Goal: Task Accomplishment & Management: Manage account settings

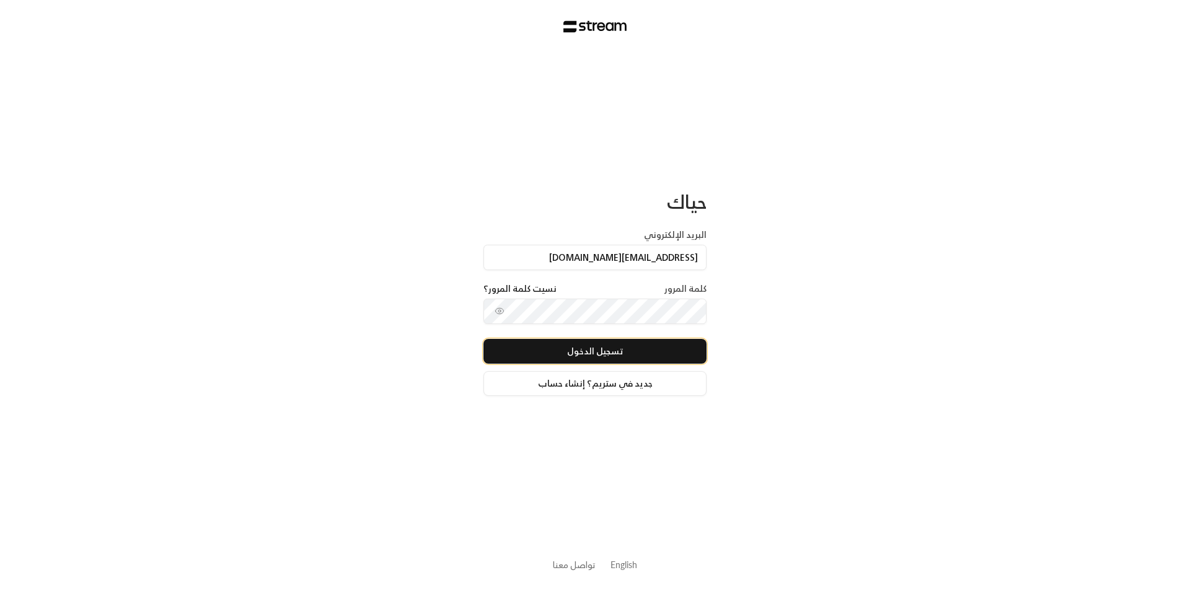
click at [581, 351] on button "تسجيل الدخول" at bounding box center [594, 351] width 223 height 25
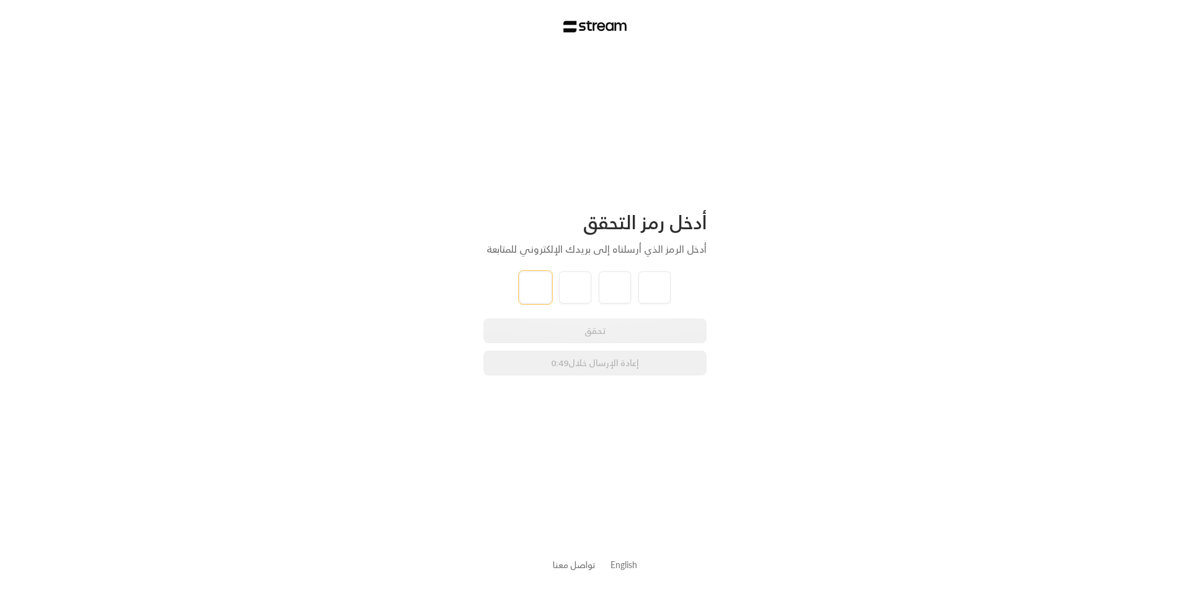
type input "8"
type input "5"
type input "3"
type input "4"
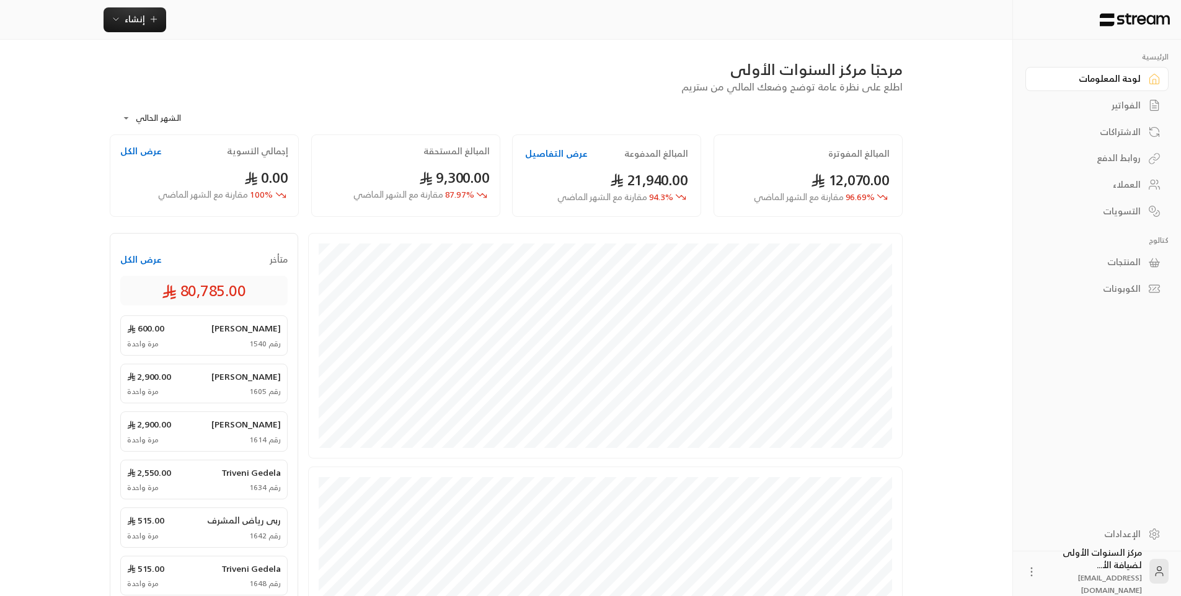
click at [1090, 99] on link "الفواتير" at bounding box center [1096, 106] width 143 height 24
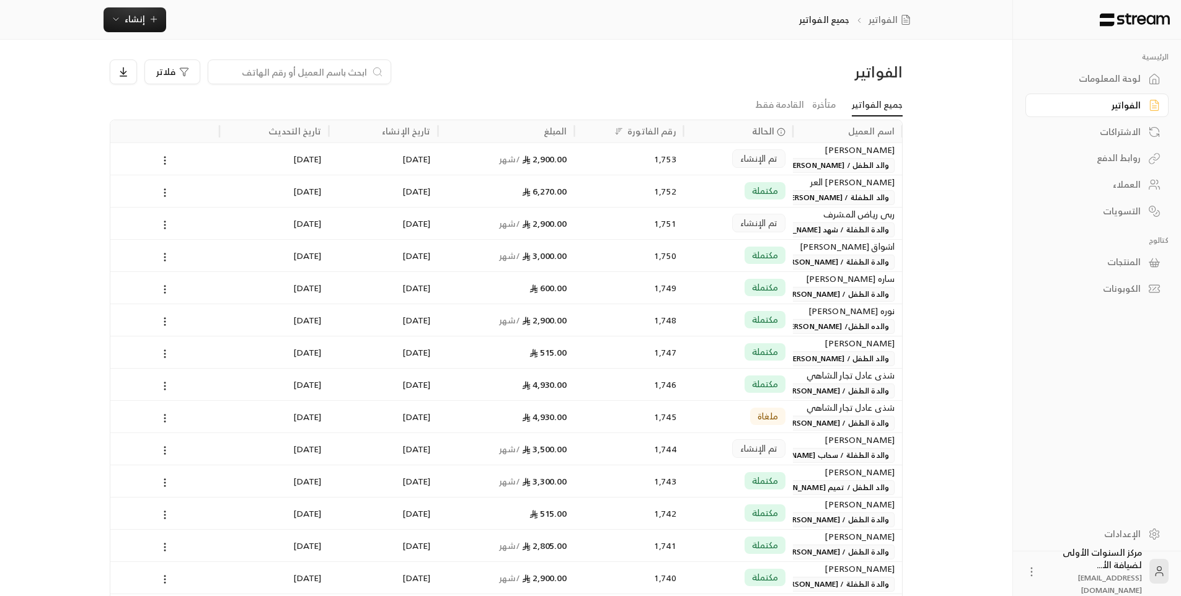
click at [811, 165] on span "والد الطفل / [PERSON_NAME] [PERSON_NAME]" at bounding box center [807, 165] width 175 height 15
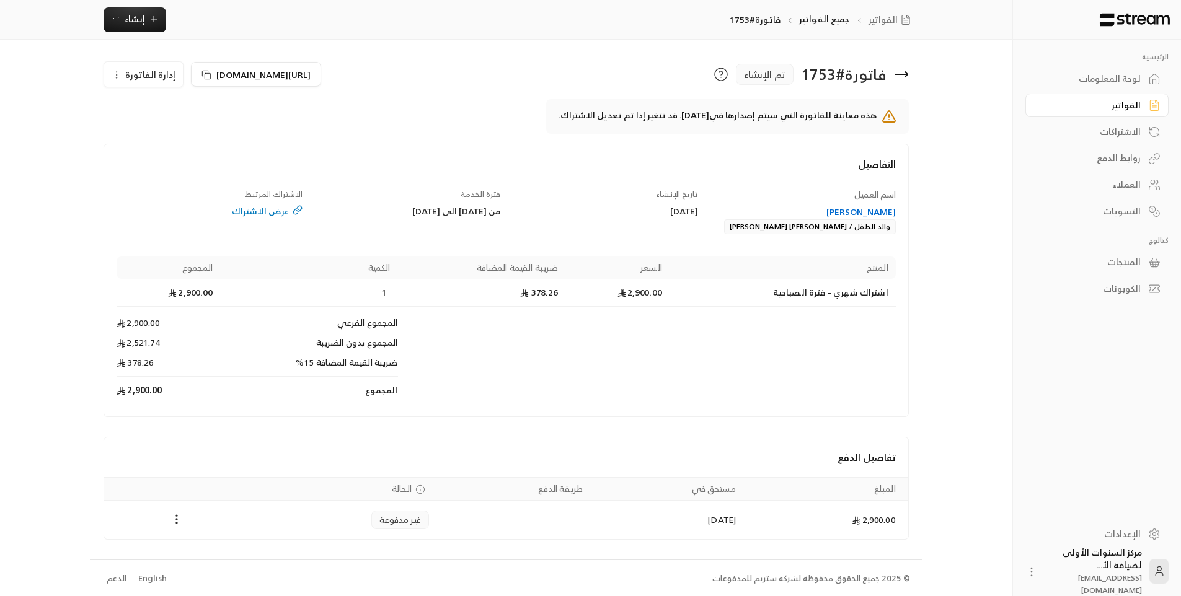
click at [906, 73] on icon at bounding box center [906, 74] width 2 height 5
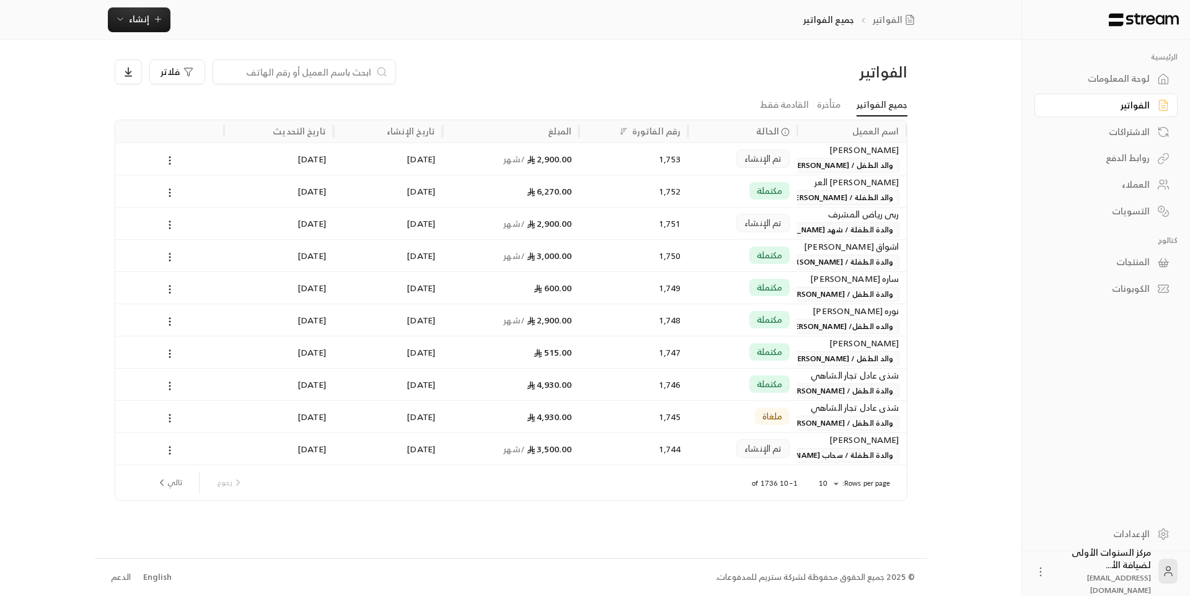
click at [565, 88] on div "الفواتير فلاتر" at bounding box center [510, 77] width 805 height 35
click at [1126, 110] on div "الفواتير" at bounding box center [1100, 105] width 100 height 12
click at [361, 71] on input at bounding box center [296, 72] width 151 height 14
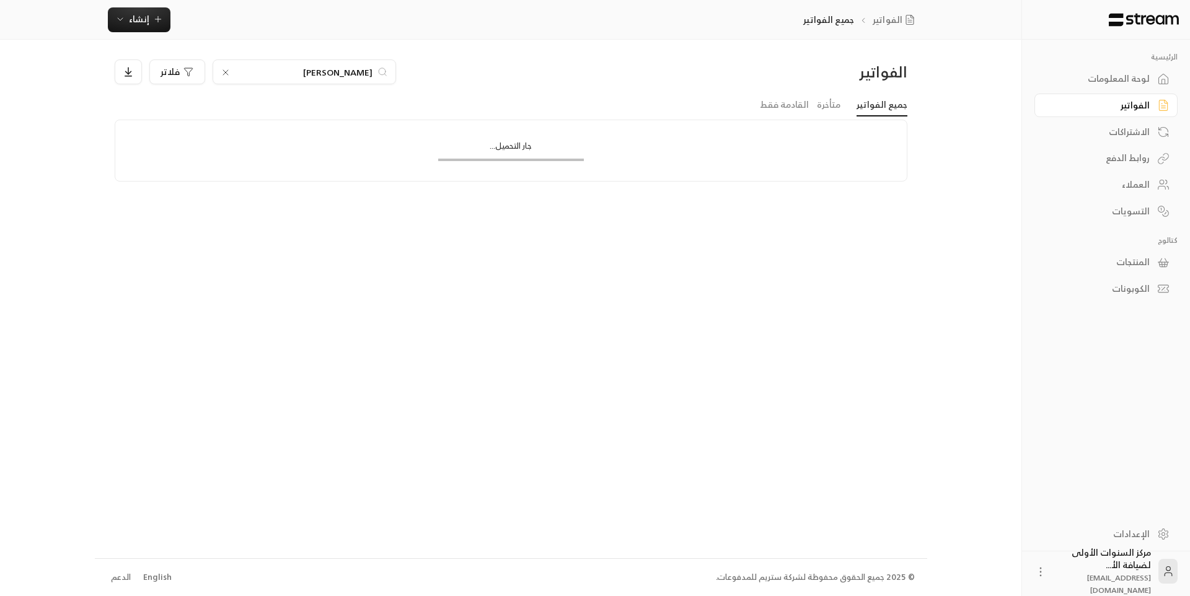
type input "[PERSON_NAME]"
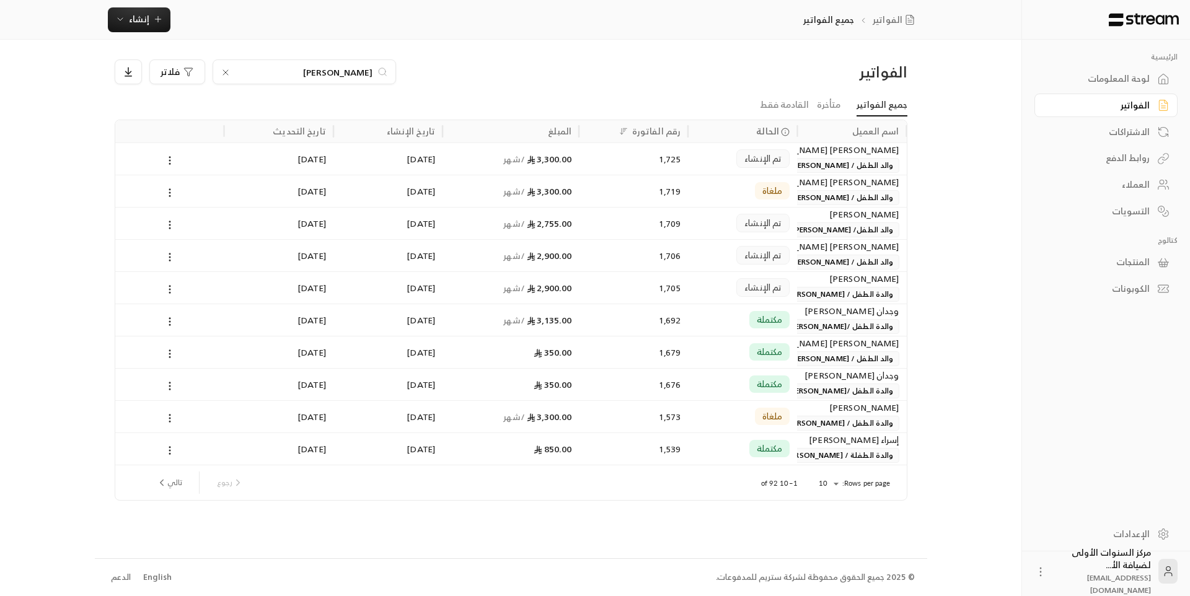
click at [752, 164] on span "تم الإنشاء" at bounding box center [762, 158] width 37 height 12
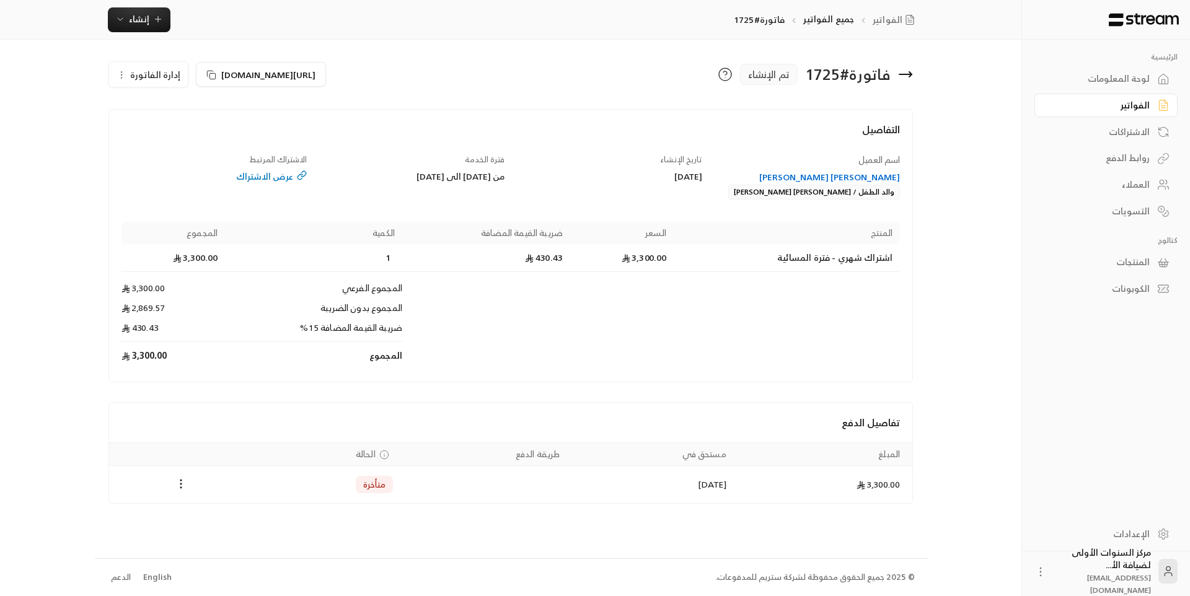
click at [817, 176] on div "[PERSON_NAME] [PERSON_NAME]" at bounding box center [808, 177] width 186 height 12
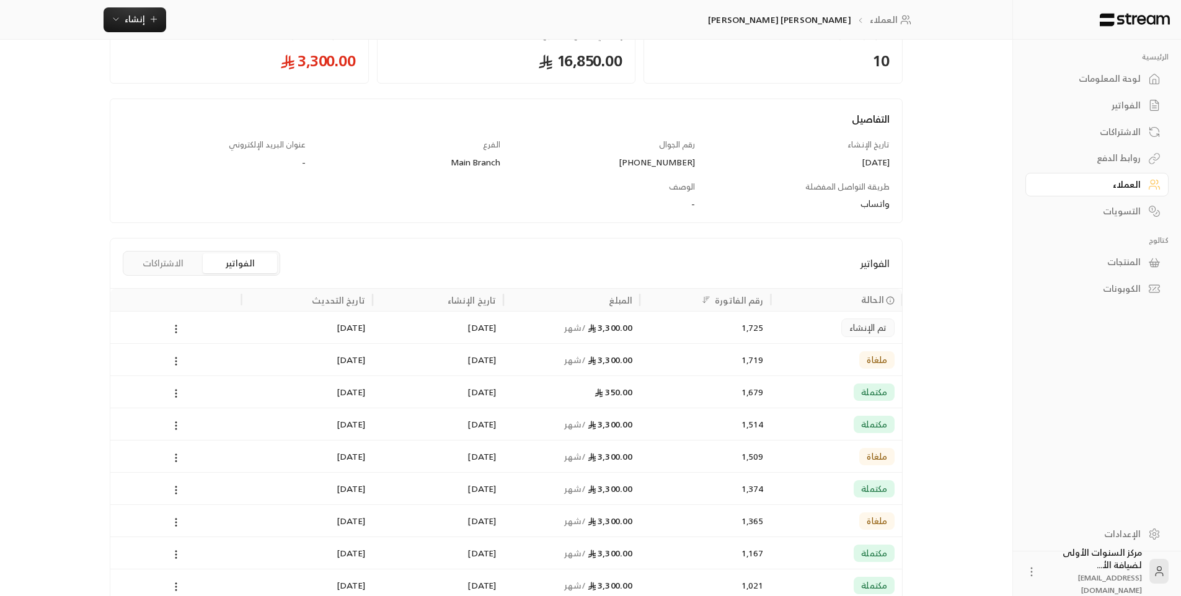
scroll to position [124, 0]
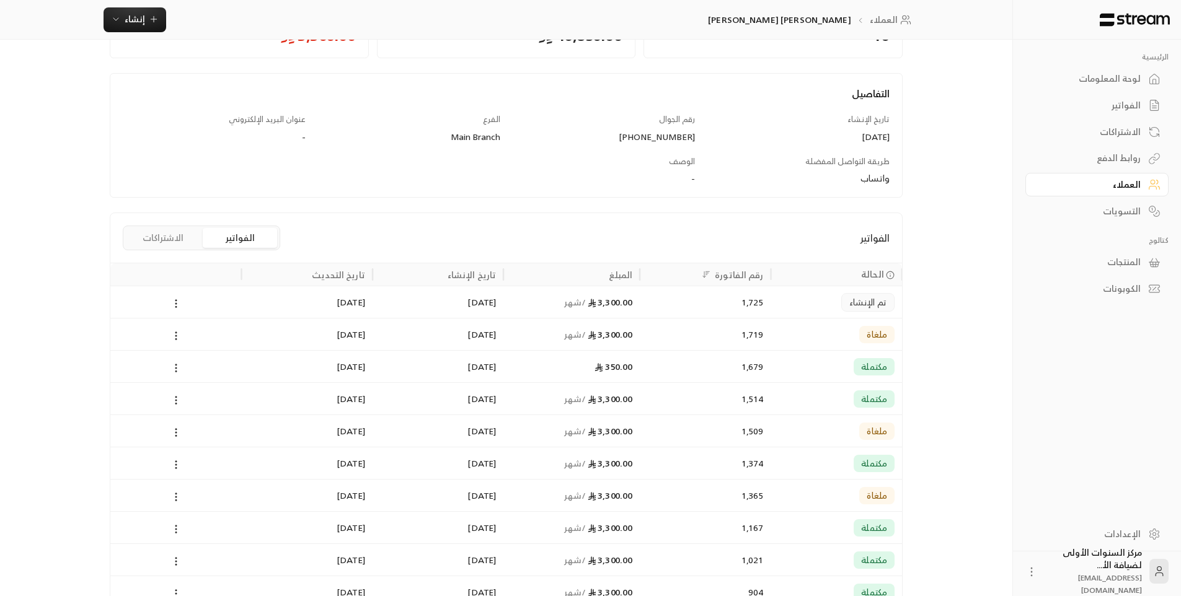
click at [633, 356] on div "350.00" at bounding box center [571, 366] width 136 height 32
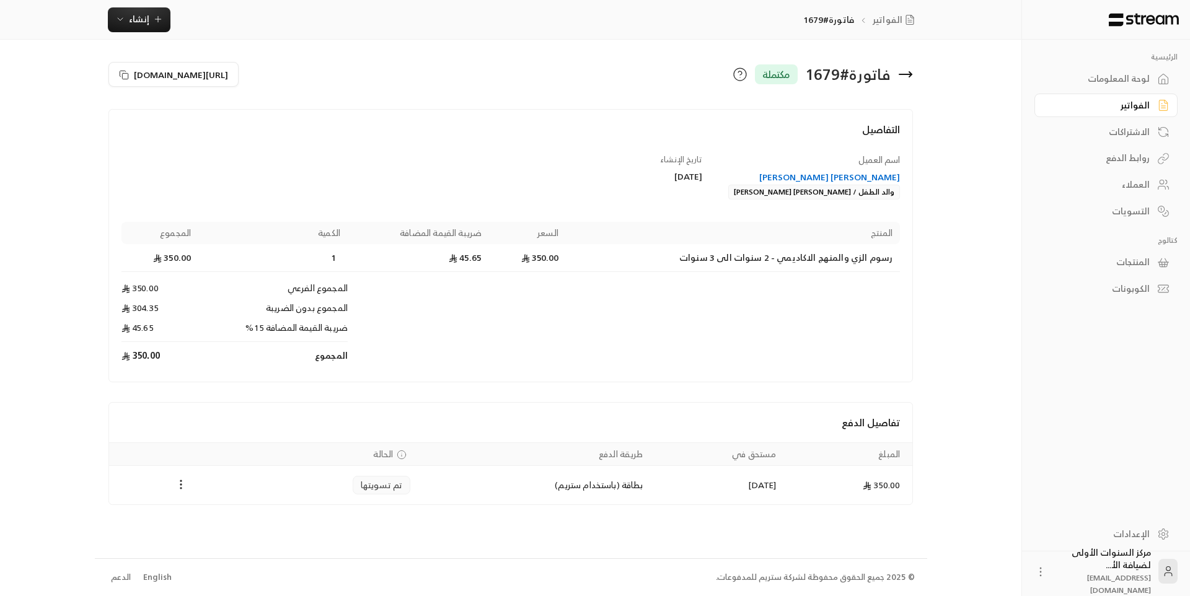
click at [912, 77] on icon at bounding box center [905, 74] width 15 height 15
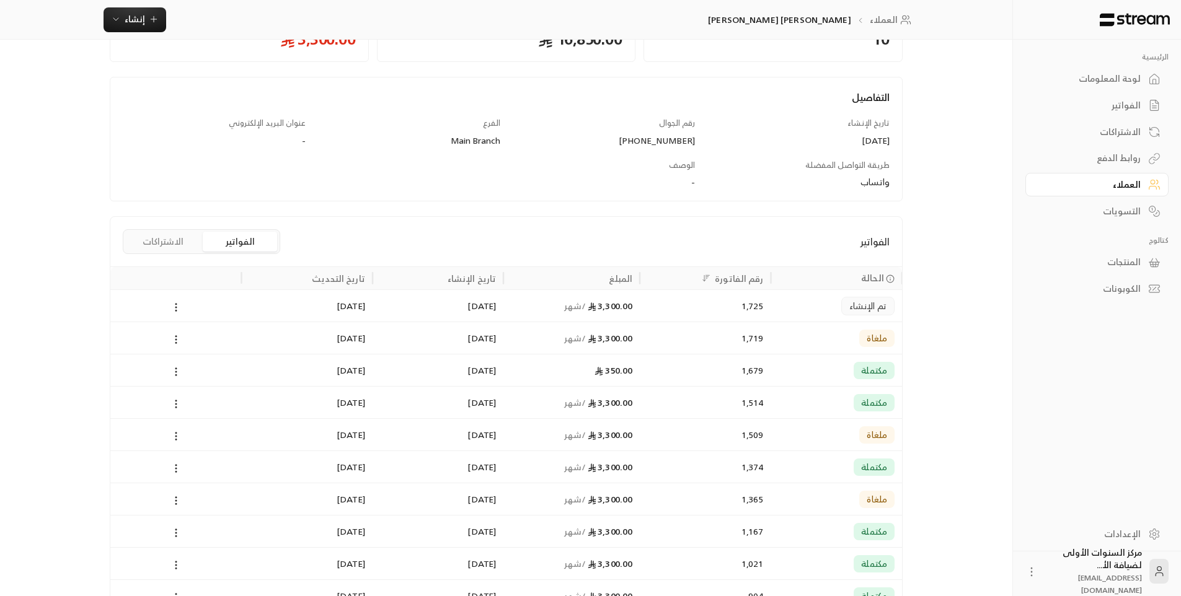
scroll to position [124, 0]
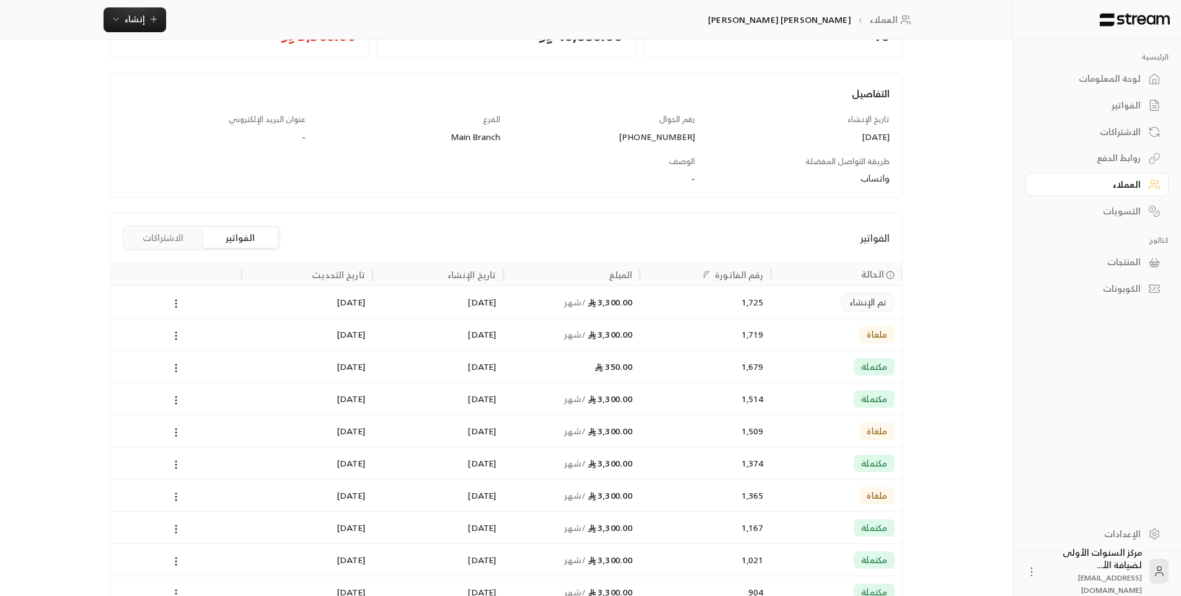
click at [620, 412] on div "3,300.00 / شهر" at bounding box center [571, 399] width 121 height 32
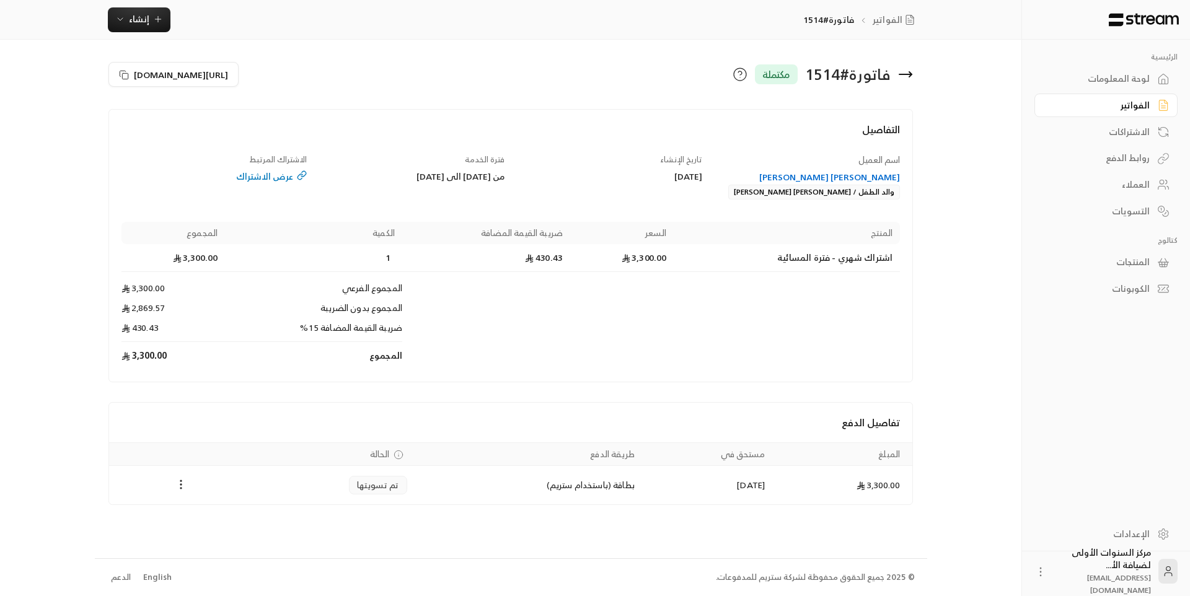
click at [907, 74] on icon at bounding box center [905, 74] width 12 height 0
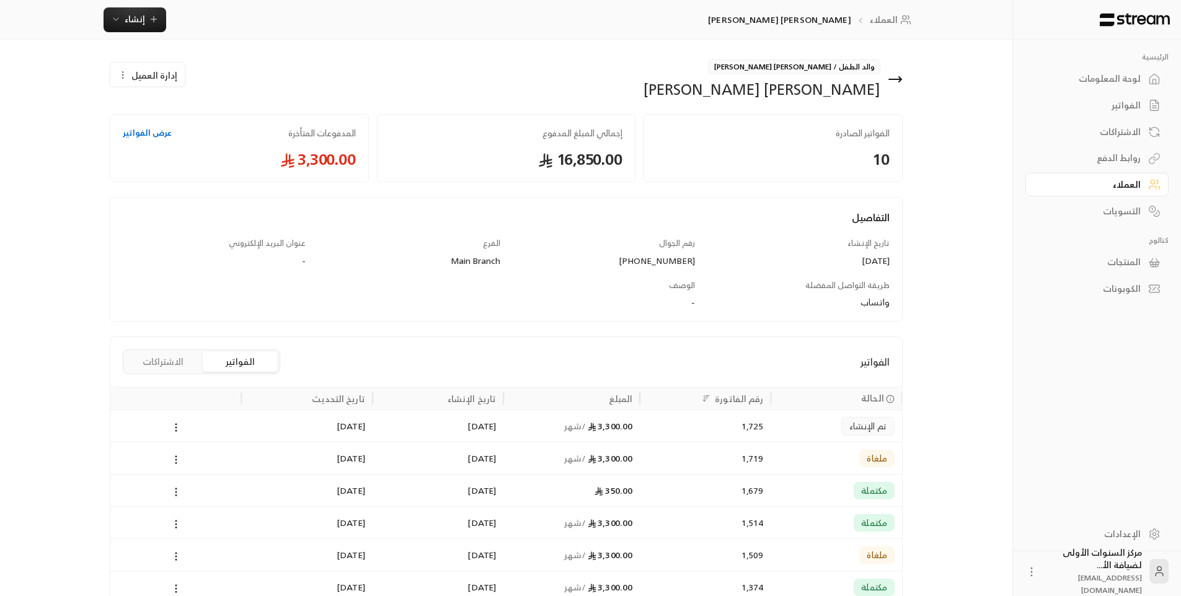
click at [1112, 77] on div "لوحة المعلومات" at bounding box center [1091, 79] width 100 height 12
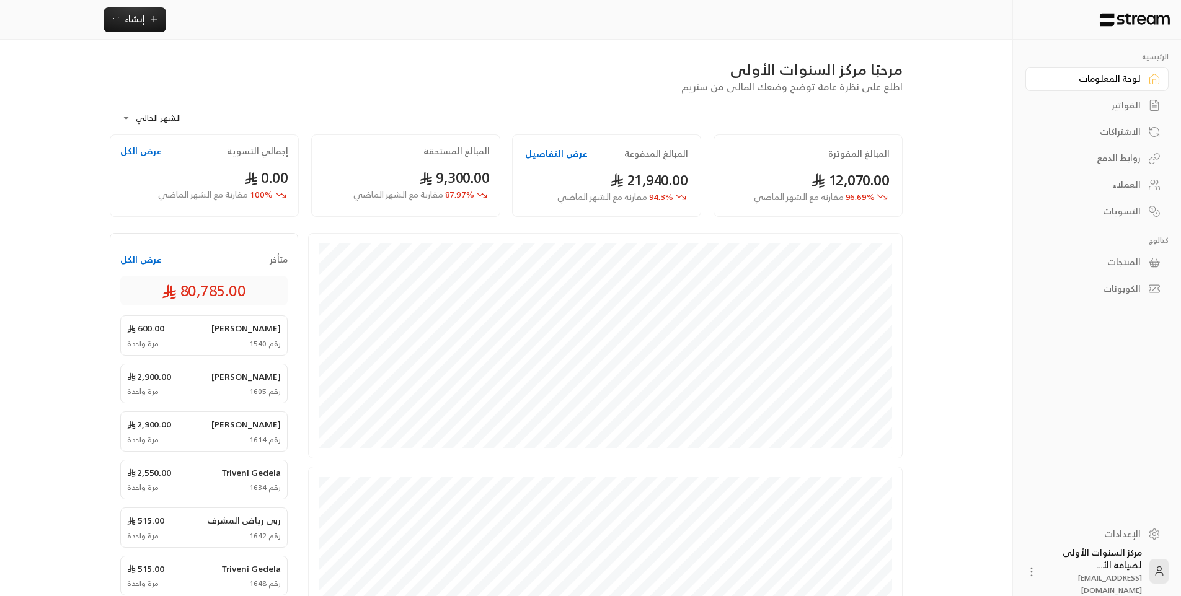
click at [1109, 97] on link "الفواتير" at bounding box center [1096, 106] width 143 height 24
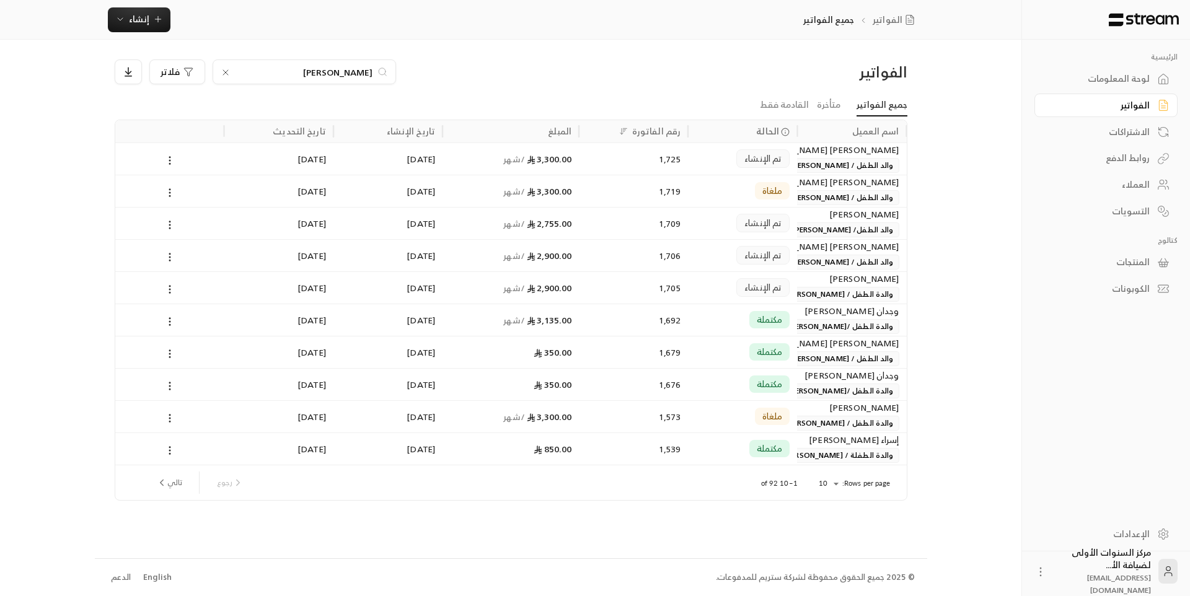
click at [855, 164] on span "والد الطفل / [PERSON_NAME] [PERSON_NAME]" at bounding box center [812, 165] width 175 height 15
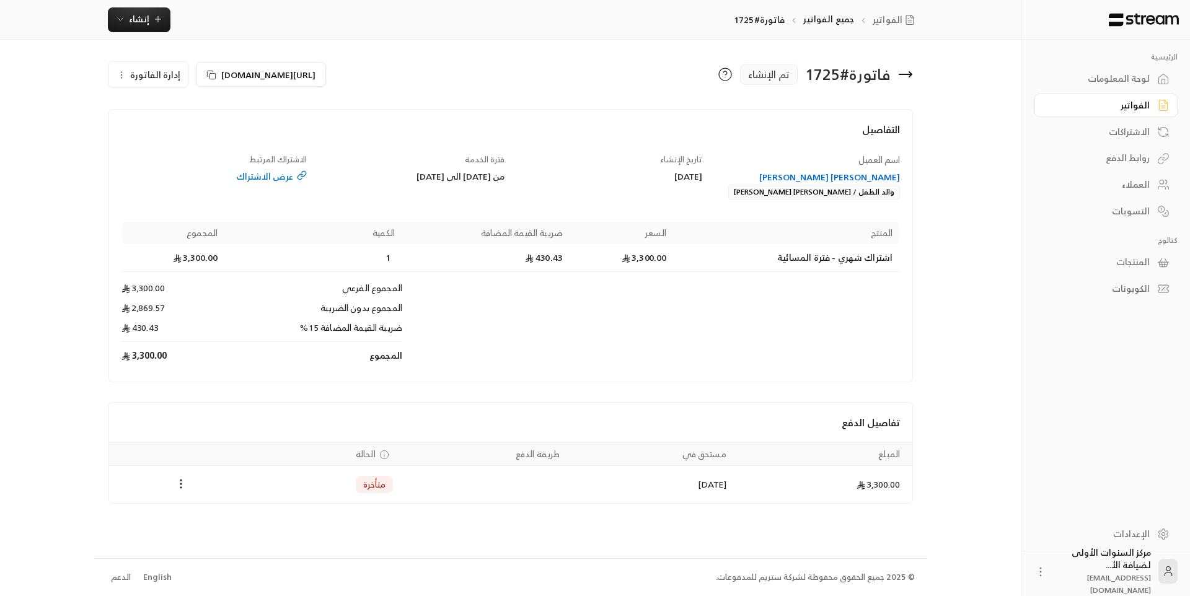
click at [852, 179] on div "[PERSON_NAME] [PERSON_NAME]" at bounding box center [808, 177] width 186 height 12
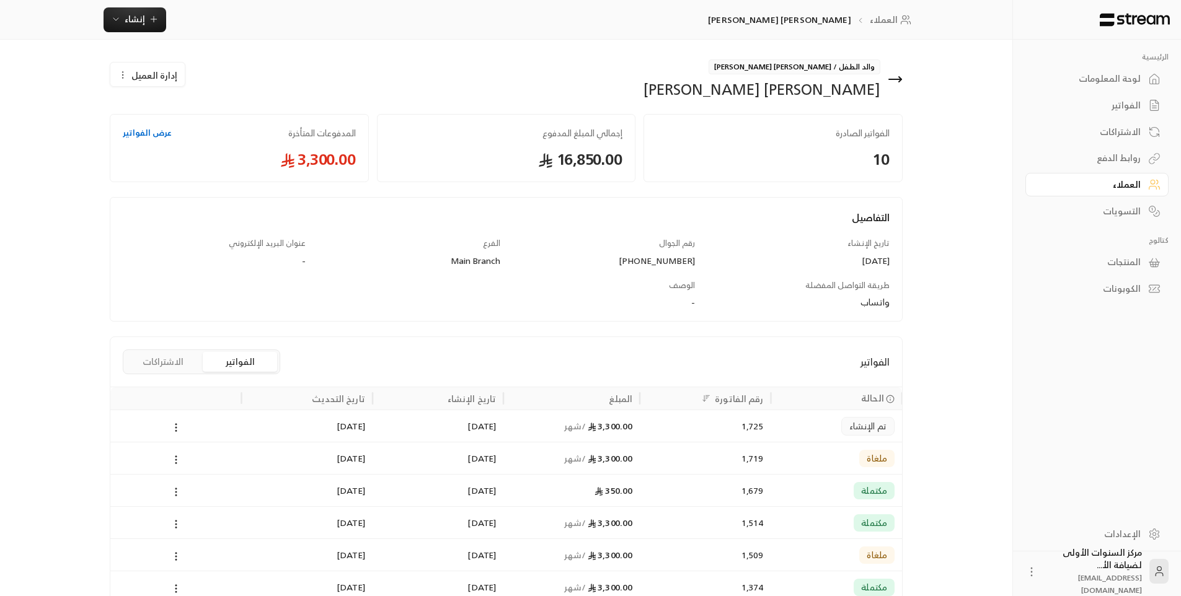
click at [140, 76] on span "إدارة العميل" at bounding box center [154, 75] width 46 height 13
click at [156, 356] on button "الاشتراكات" at bounding box center [163, 362] width 74 height 20
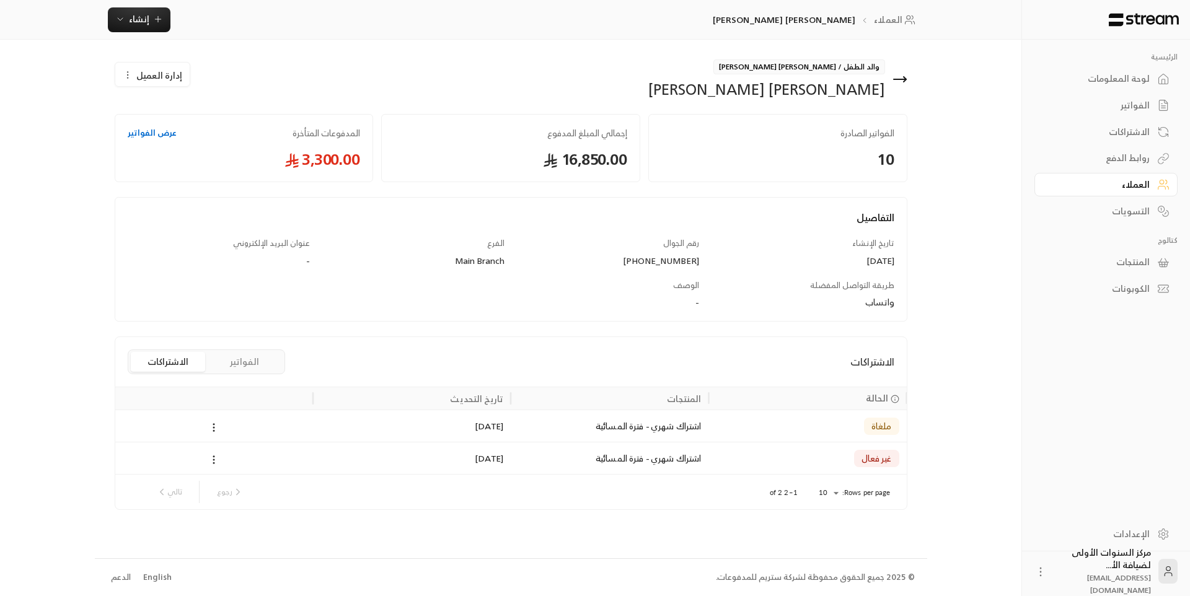
click at [206, 458] on div at bounding box center [214, 459] width 183 height 32
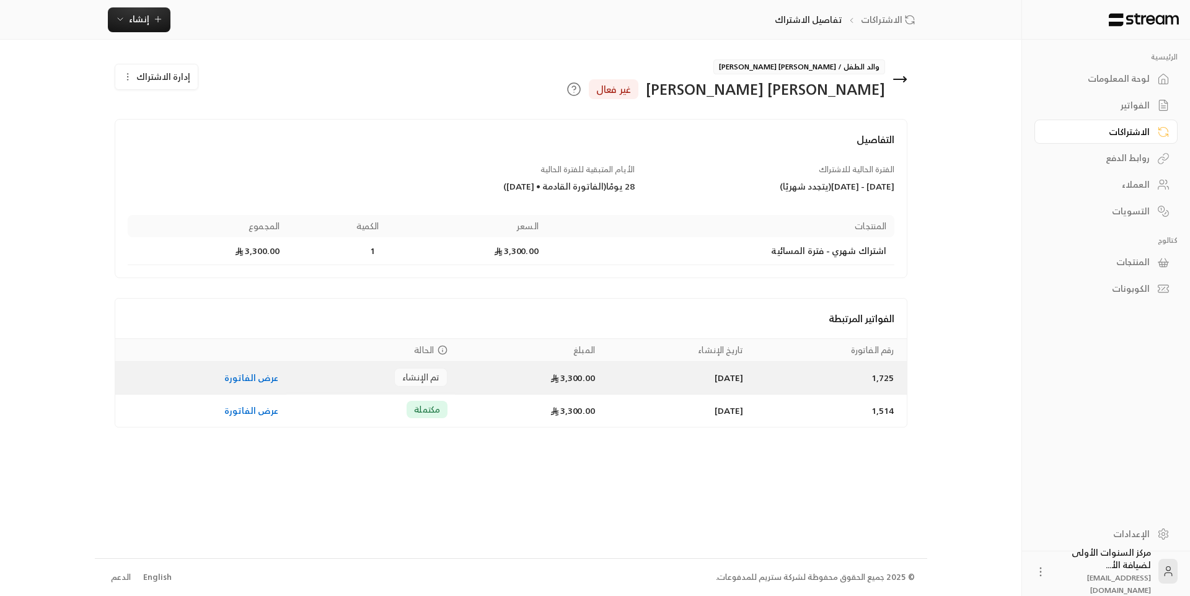
click at [430, 378] on div "تم الإنشاء" at bounding box center [420, 377] width 53 height 19
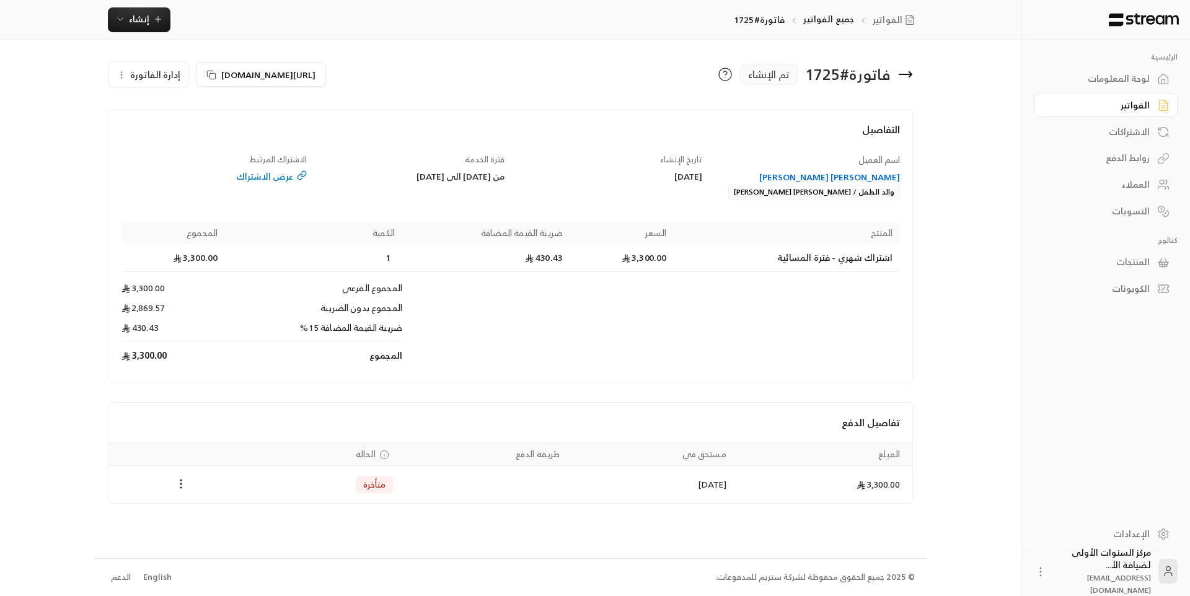
click at [161, 66] on button "إدارة الفاتورة" at bounding box center [148, 74] width 79 height 25
click at [178, 139] on link "إلغاء" at bounding box center [155, 133] width 77 height 22
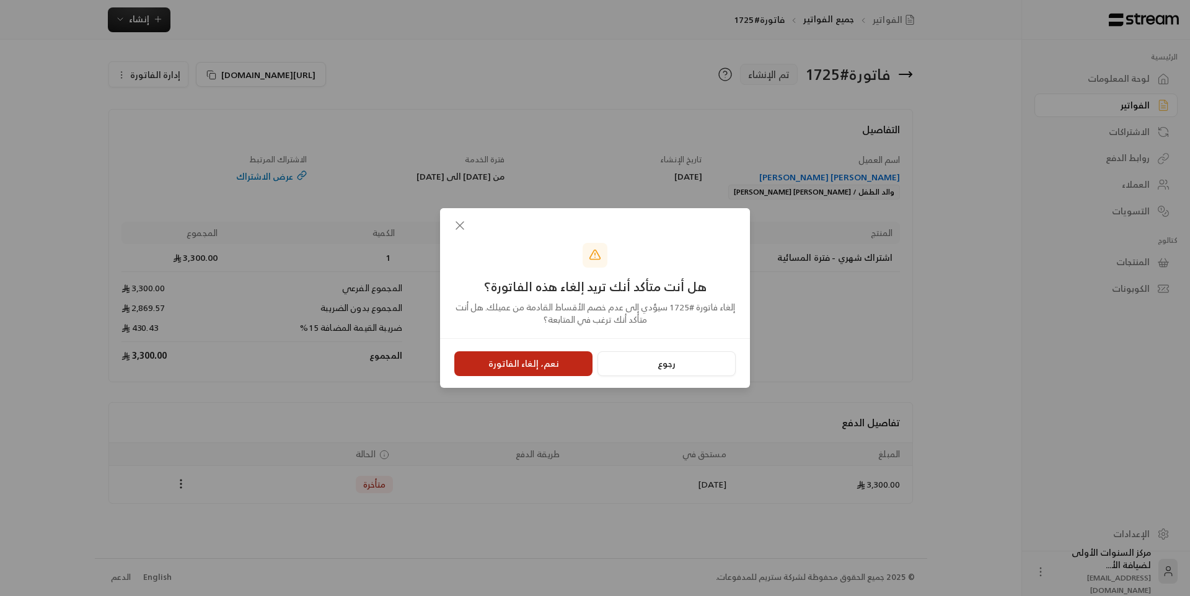
click at [501, 366] on button "نعم، إلغاء الفاتورة" at bounding box center [523, 363] width 138 height 25
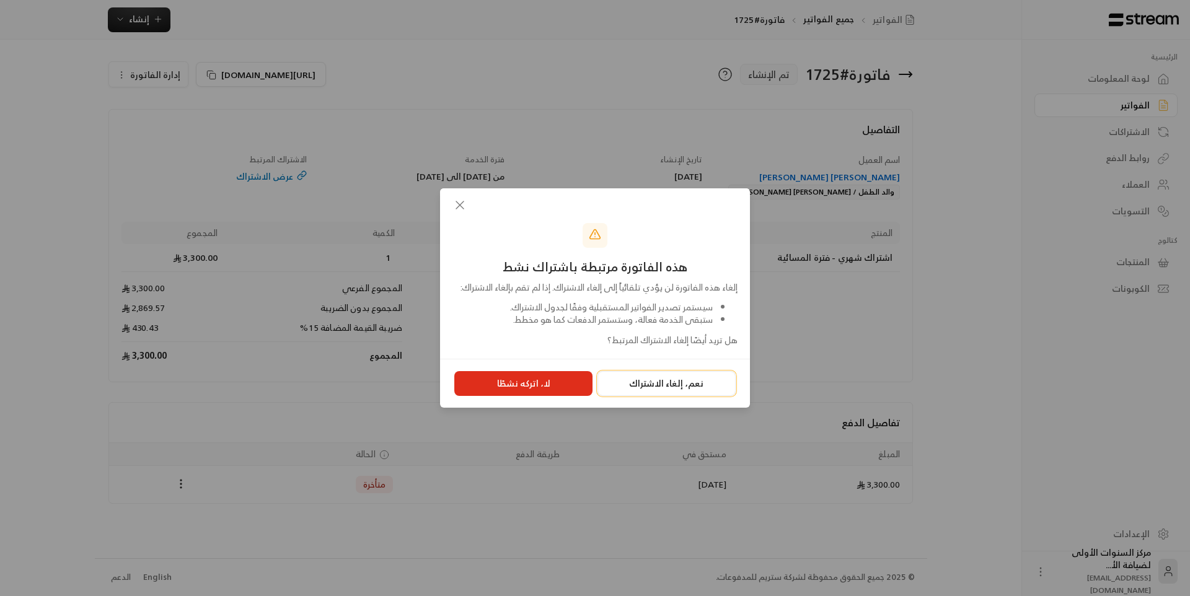
click at [638, 396] on button "نعم، إلغاء الاشتراك" at bounding box center [667, 383] width 138 height 25
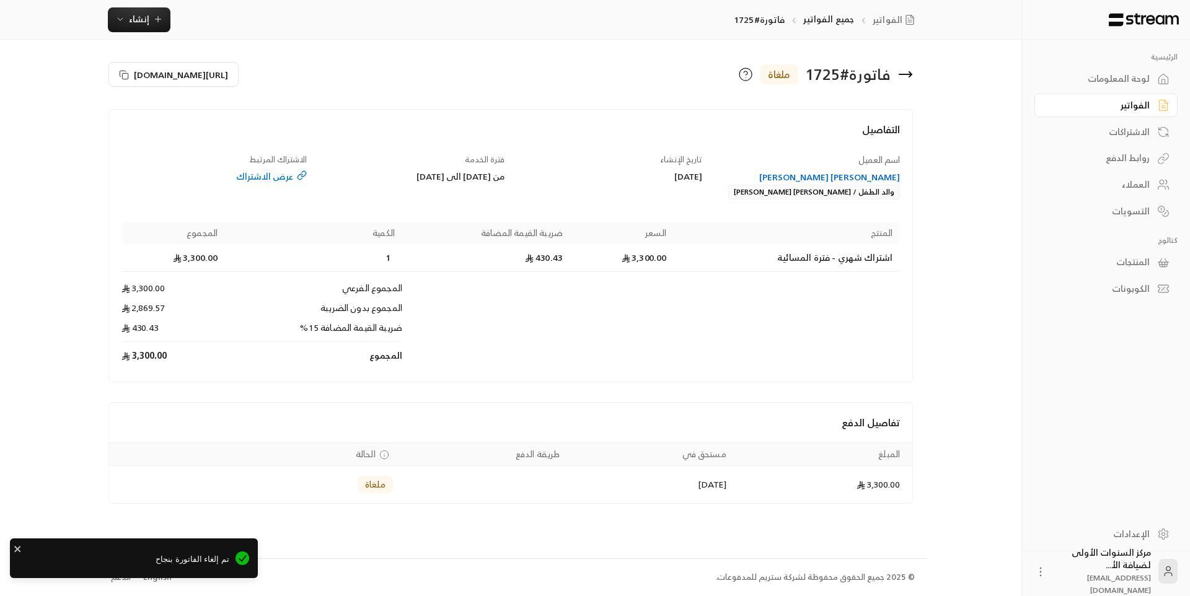
click at [860, 175] on div "[PERSON_NAME] [PERSON_NAME]" at bounding box center [808, 177] width 186 height 12
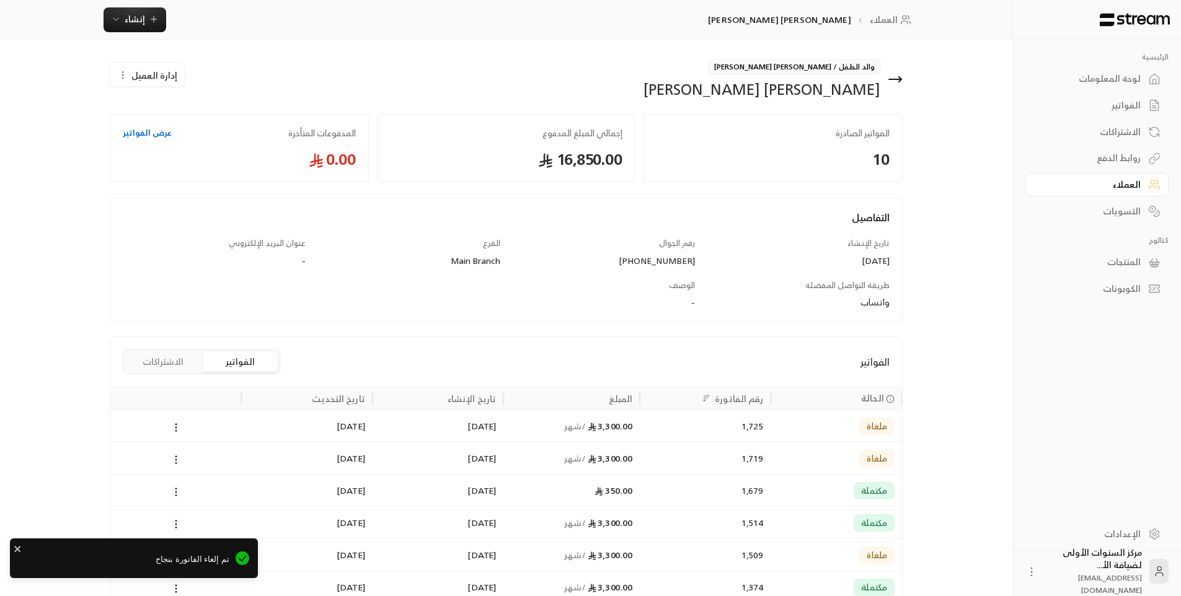
click at [178, 361] on button "الاشتراكات" at bounding box center [163, 362] width 74 height 20
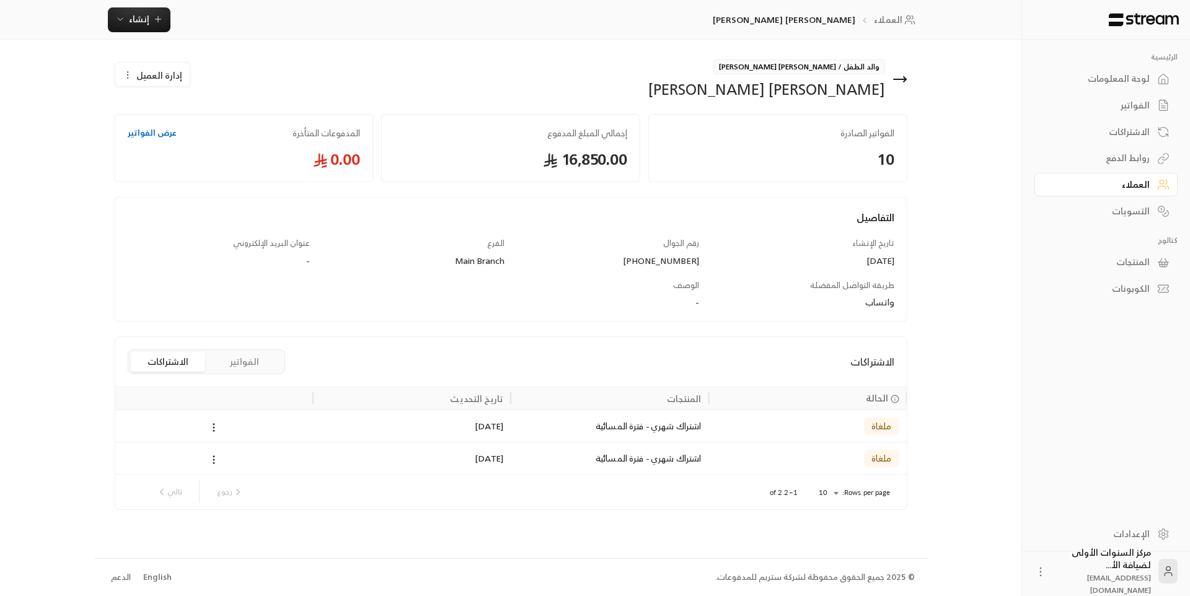
click at [901, 84] on icon at bounding box center [900, 79] width 15 height 15
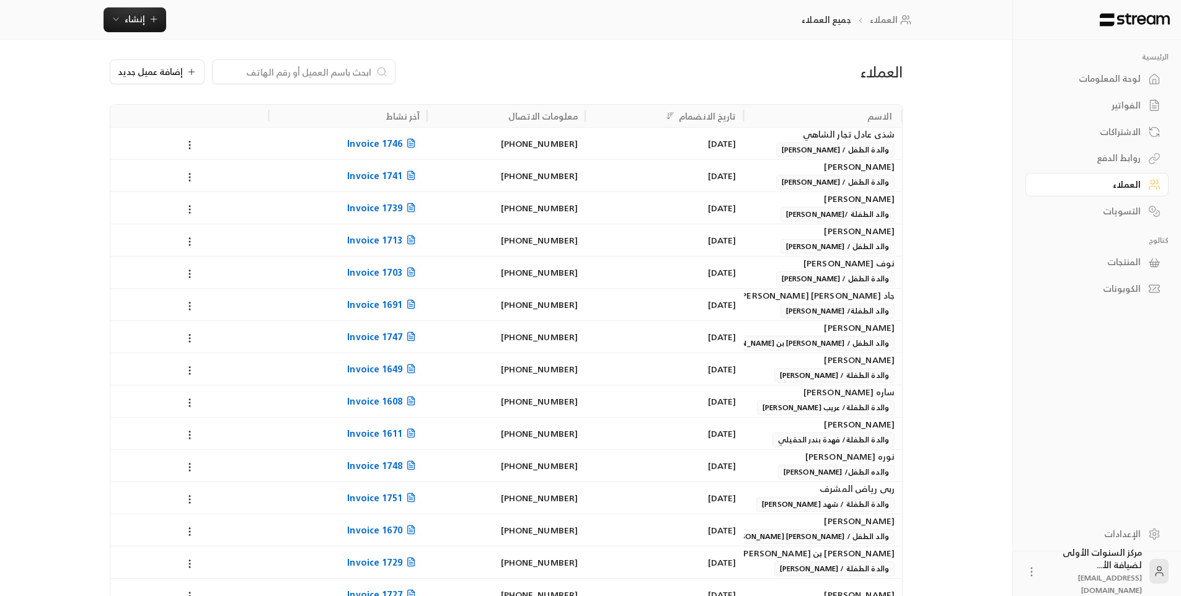
click at [1089, 81] on div "لوحة المعلومات" at bounding box center [1091, 79] width 100 height 12
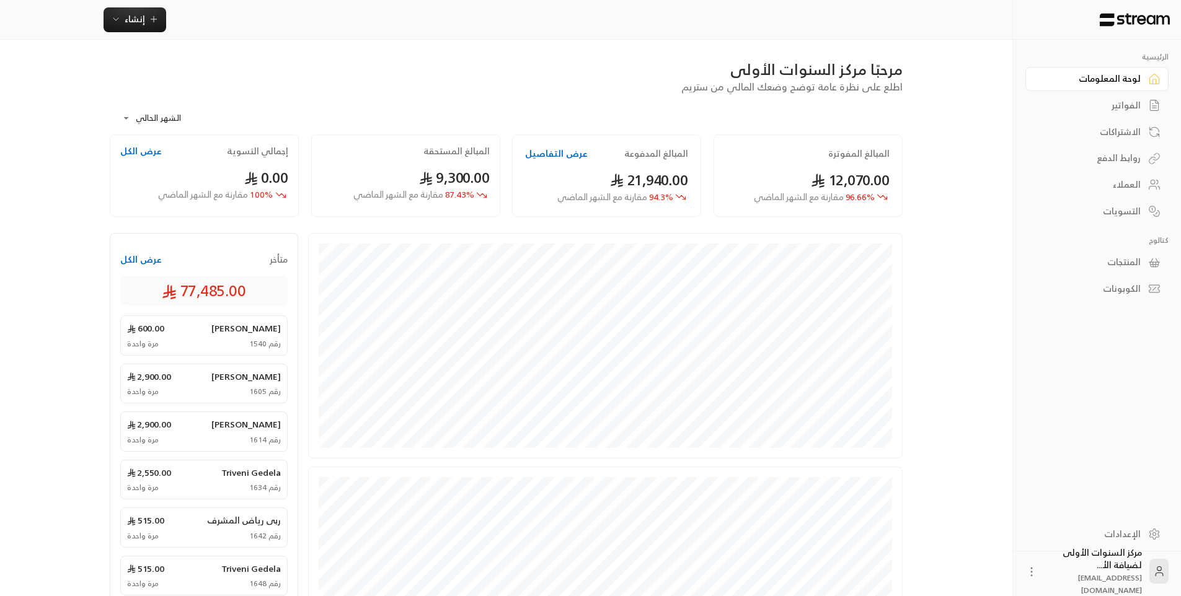
click at [1095, 107] on div "الفواتير" at bounding box center [1091, 105] width 100 height 12
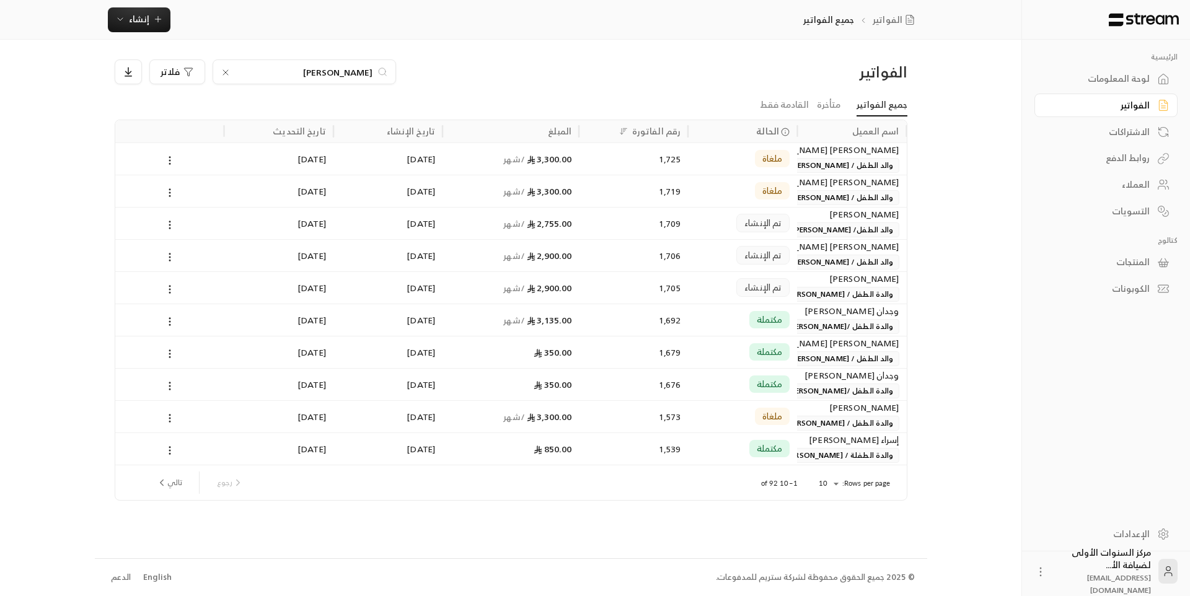
click at [690, 100] on ul "جميع الفواتير متأخرة القادمة فقط" at bounding box center [511, 105] width 793 height 22
click at [793, 232] on div "تم الإنشاء" at bounding box center [742, 223] width 109 height 32
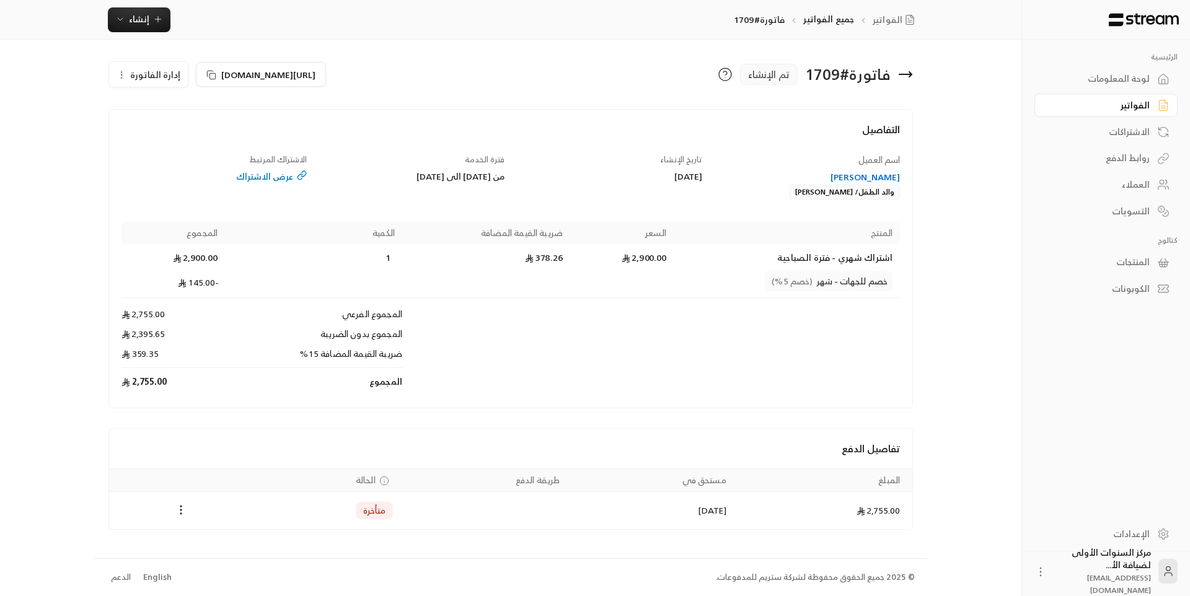
click at [870, 180] on div "[PERSON_NAME]" at bounding box center [808, 177] width 186 height 12
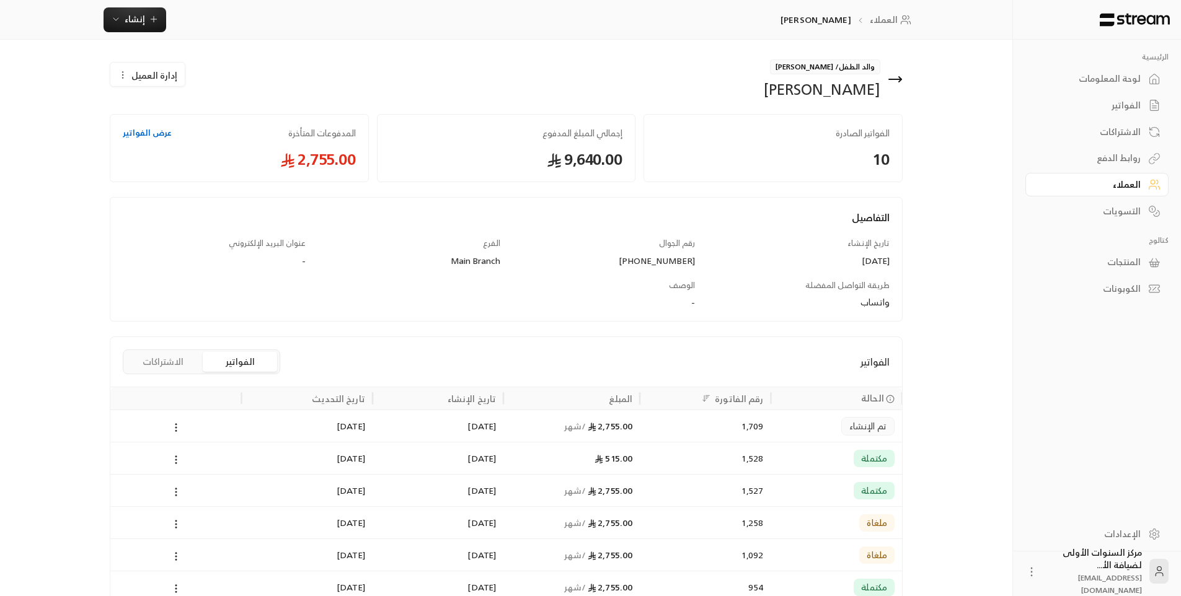
click at [684, 420] on div "1,709" at bounding box center [705, 426] width 116 height 32
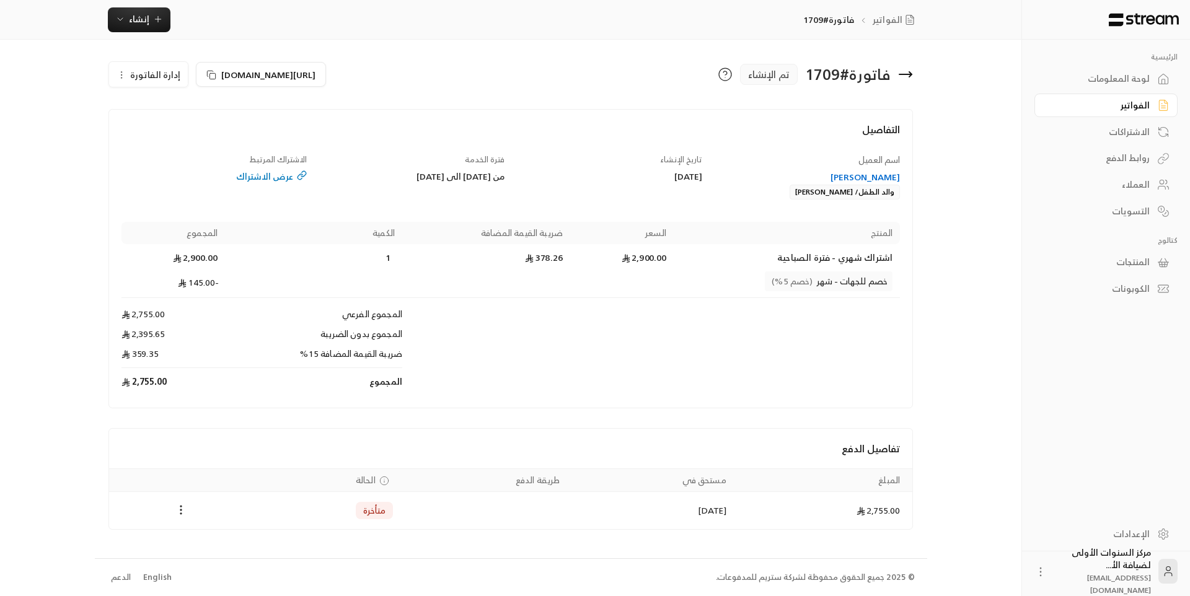
click at [911, 74] on icon at bounding box center [905, 74] width 12 height 0
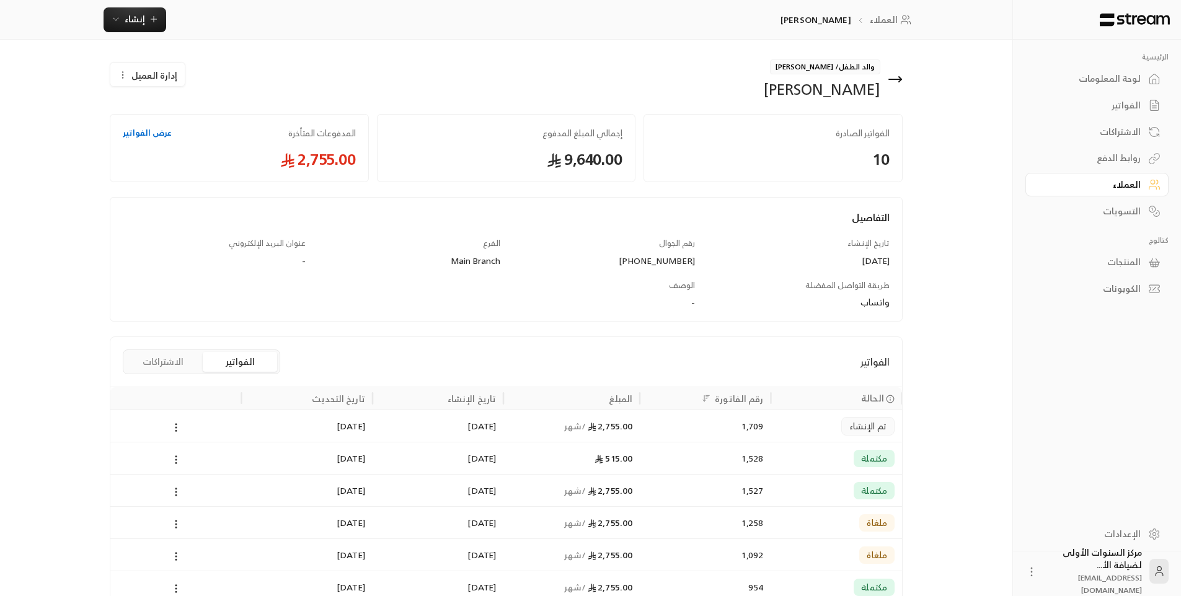
click at [891, 81] on icon at bounding box center [895, 79] width 15 height 15
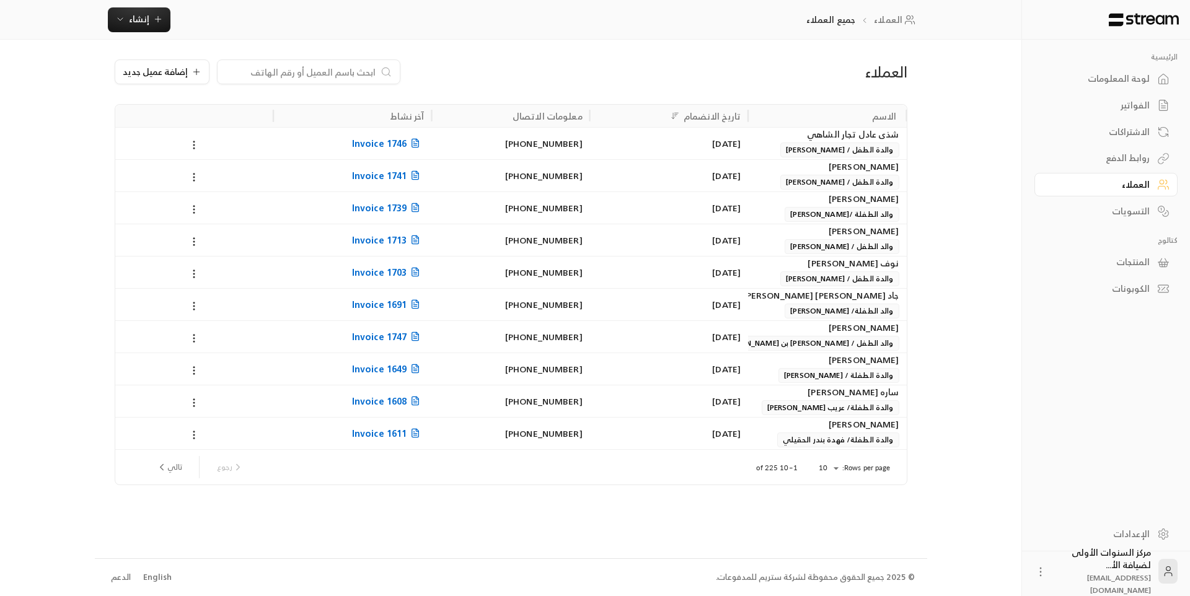
click at [1109, 76] on div "لوحة المعلومات" at bounding box center [1100, 79] width 100 height 12
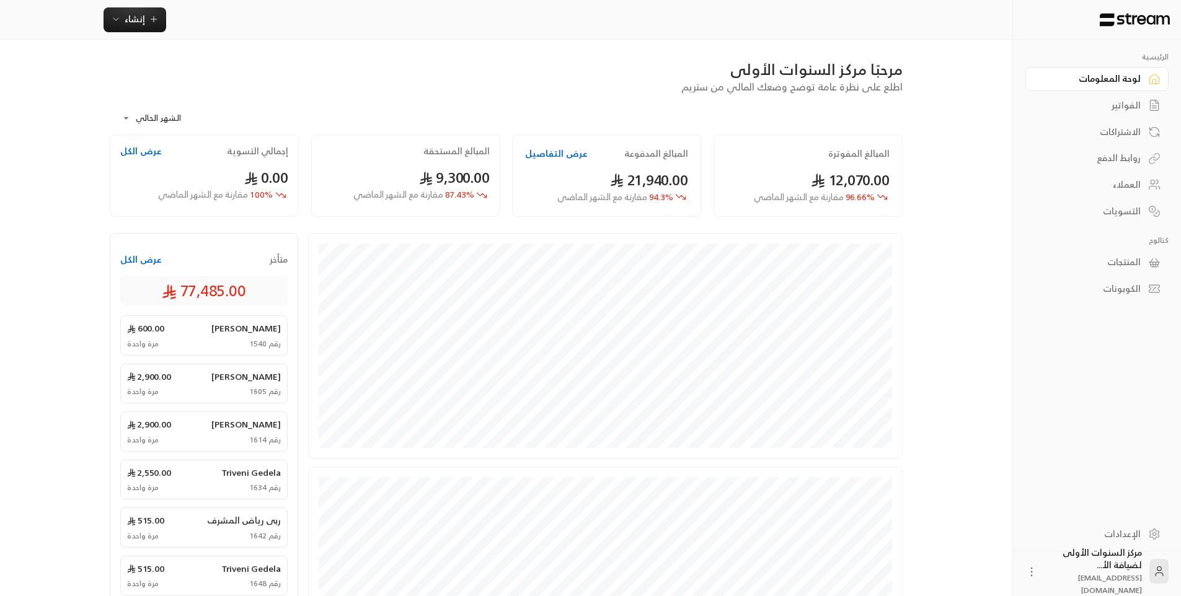
click at [1118, 102] on div "الفواتير" at bounding box center [1091, 105] width 100 height 12
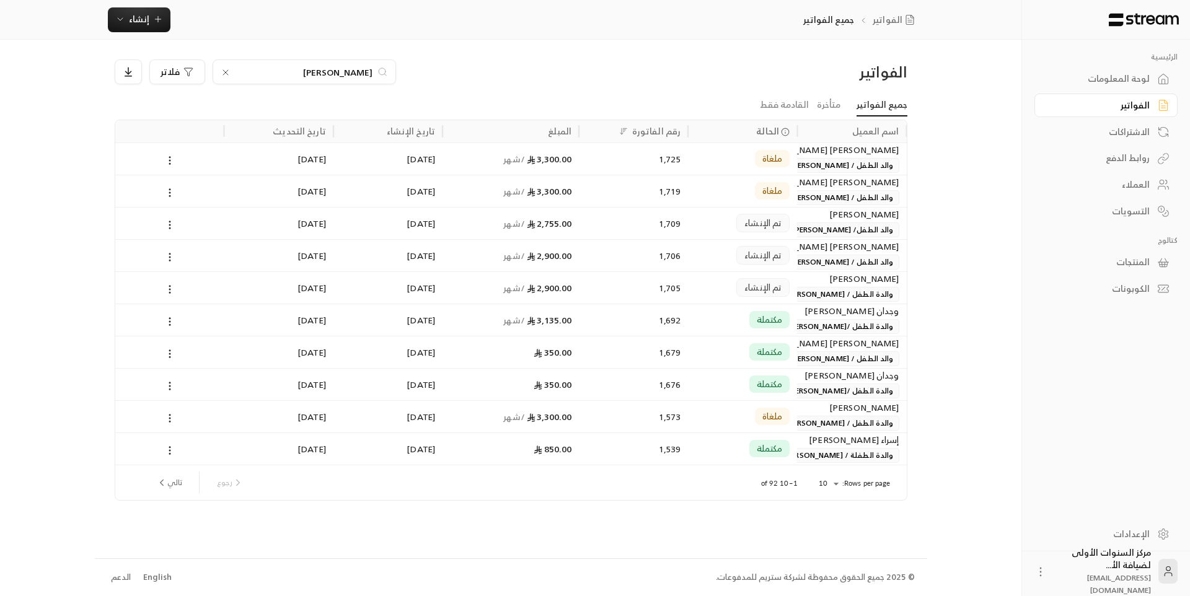
click at [1114, 76] on div "لوحة المعلومات" at bounding box center [1100, 79] width 100 height 12
